Goal: Information Seeking & Learning: Learn about a topic

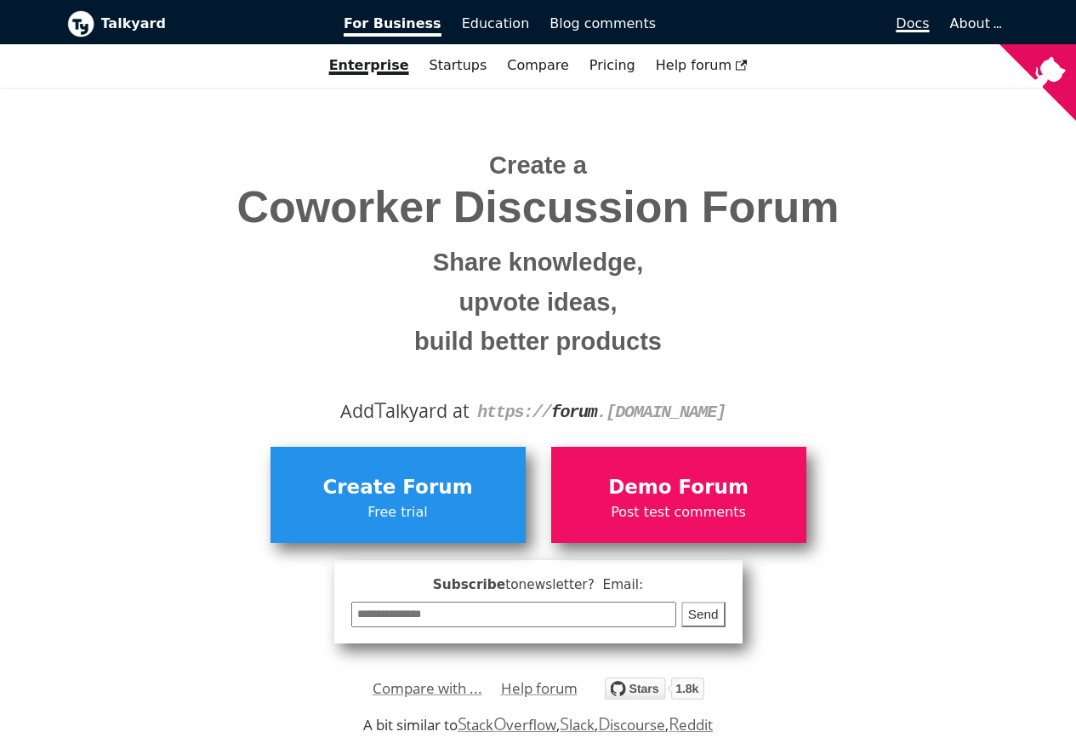
click at [928, 24] on span "Docs" at bounding box center [912, 23] width 33 height 16
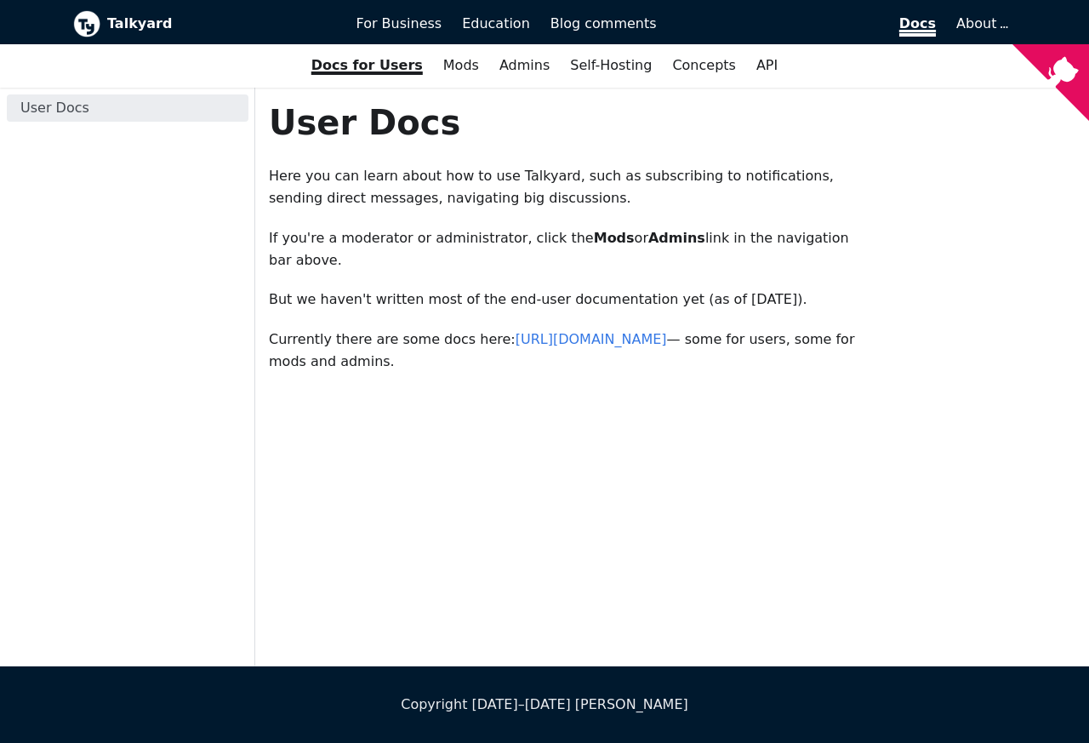
click at [927, 24] on span "Docs" at bounding box center [917, 25] width 37 height 21
